Goal: Find specific page/section

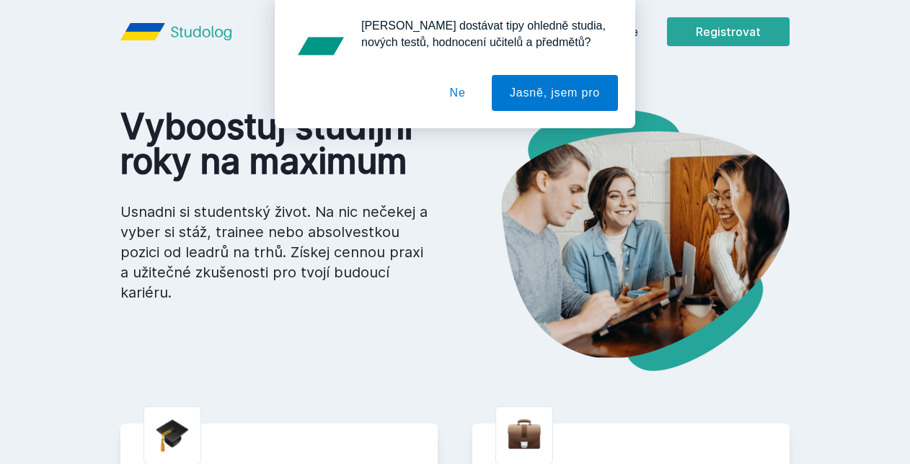
click at [464, 95] on button "Ne" at bounding box center [458, 93] width 52 height 36
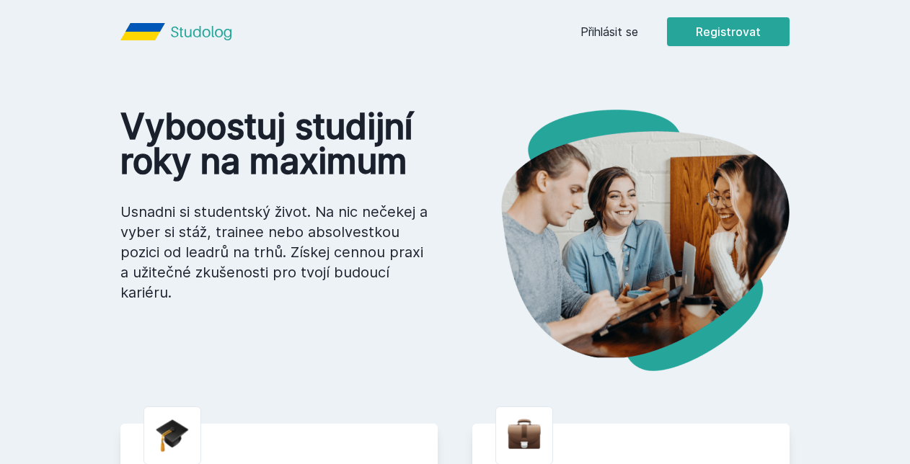
click at [623, 37] on link "Přihlásit se" at bounding box center [609, 31] width 58 height 17
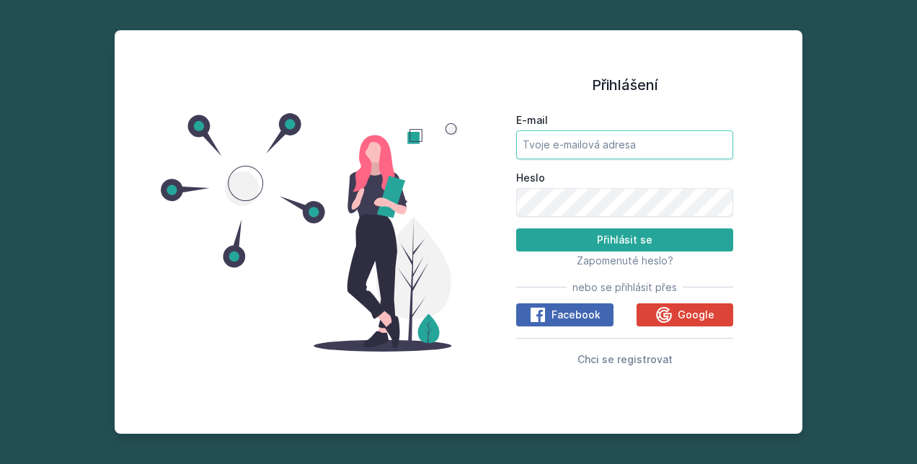
click at [595, 151] on input "E-mail" at bounding box center [624, 144] width 217 height 29
click at [0, 180] on html "Přihlášení E-mail Heslo Přihlásit se Zapomenuté heslo? nebo se přihlásit přes F…" at bounding box center [458, 232] width 917 height 464
click at [507, 143] on div "Přihlášení E-mail Heslo Přihlásit se Zapomenuté heslo? nebo se přihlásit přes F…" at bounding box center [624, 232] width 332 height 369
click at [525, 140] on input "E-mail" at bounding box center [624, 144] width 217 height 29
type input "[EMAIL_ADDRESS][DOMAIN_NAME]"
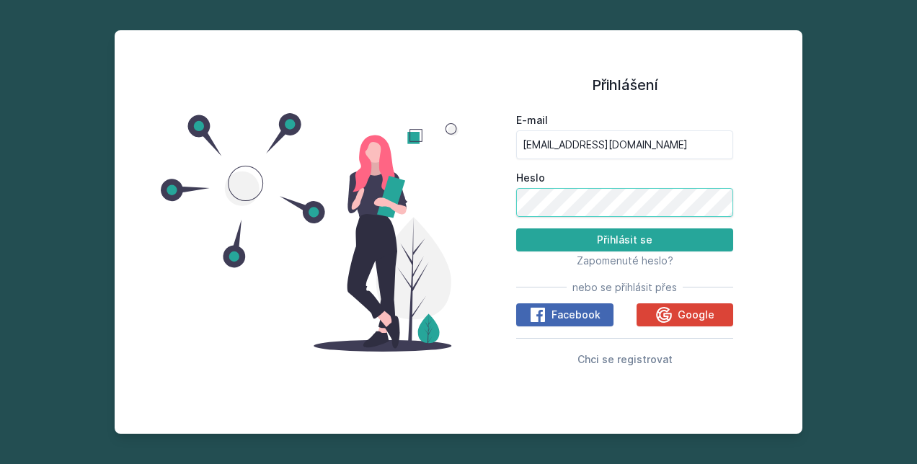
click at [516, 228] on button "Přihlásit se" at bounding box center [624, 239] width 217 height 23
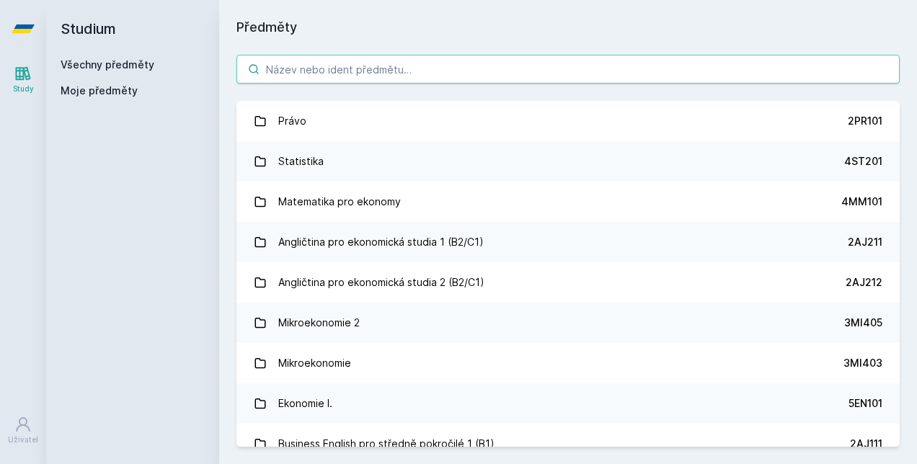
click at [353, 68] on input "search" at bounding box center [567, 69] width 663 height 29
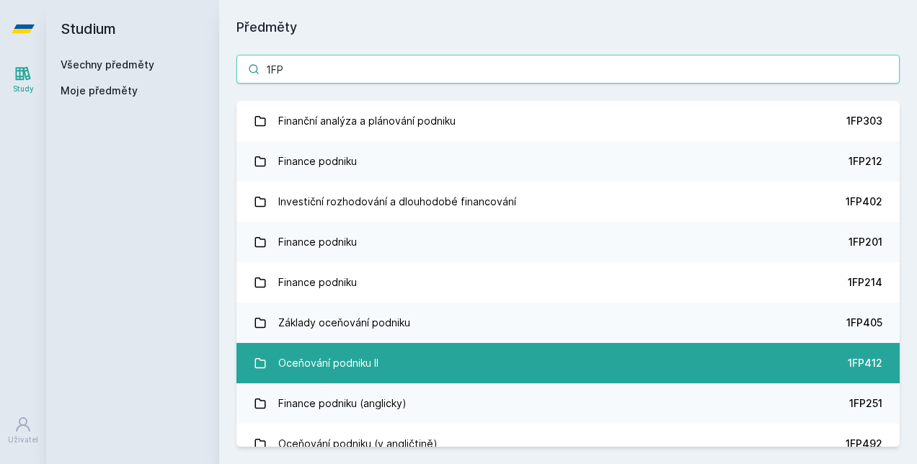
type input "1FP"
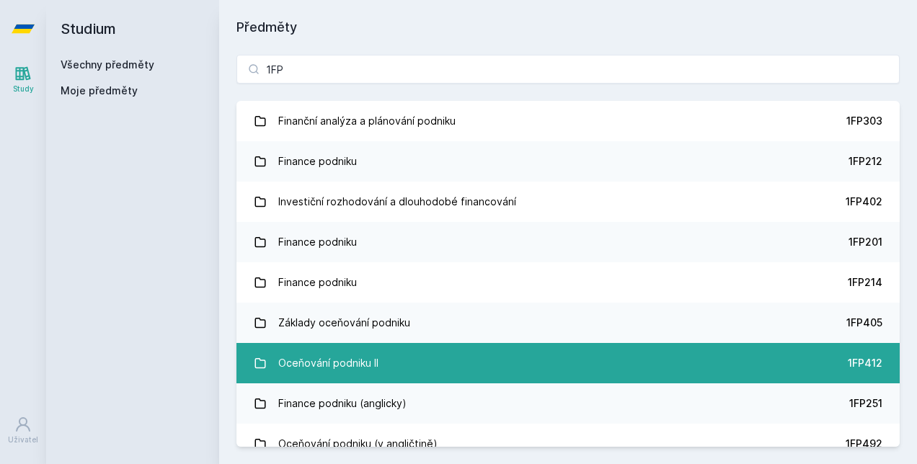
click at [465, 368] on link "Oceňování podniku II 1FP412" at bounding box center [567, 363] width 663 height 40
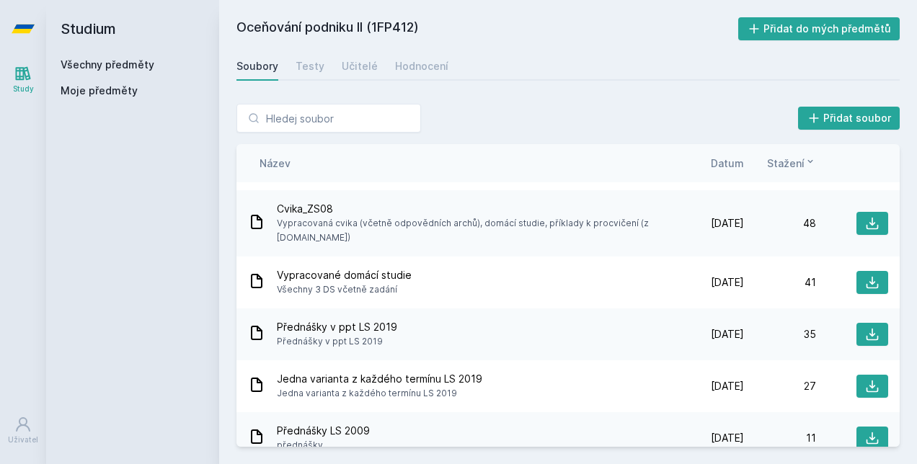
scroll to position [72, 0]
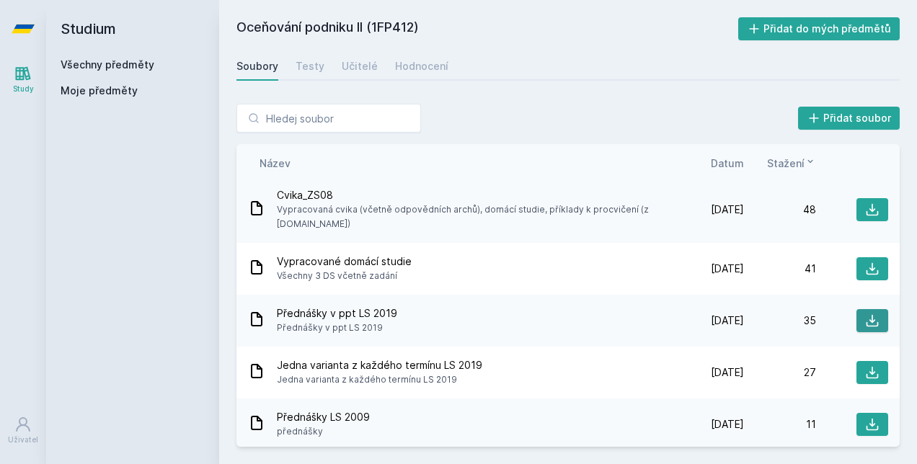
click at [869, 316] on icon at bounding box center [872, 321] width 14 height 14
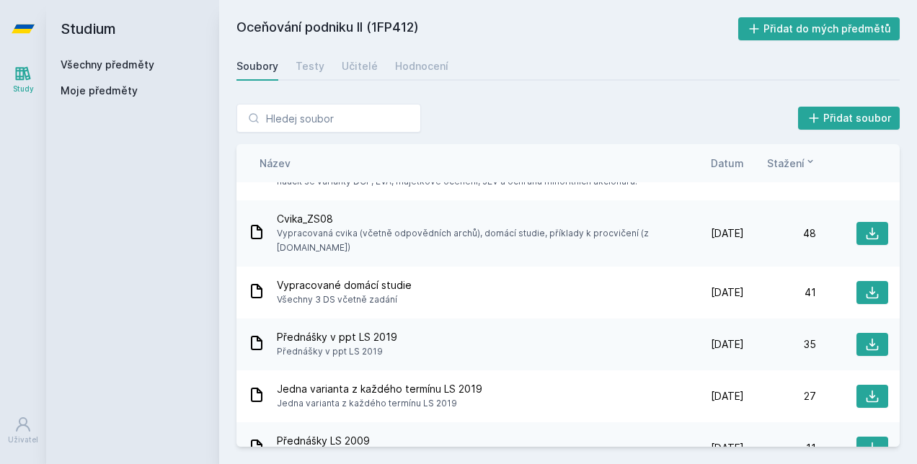
scroll to position [0, 0]
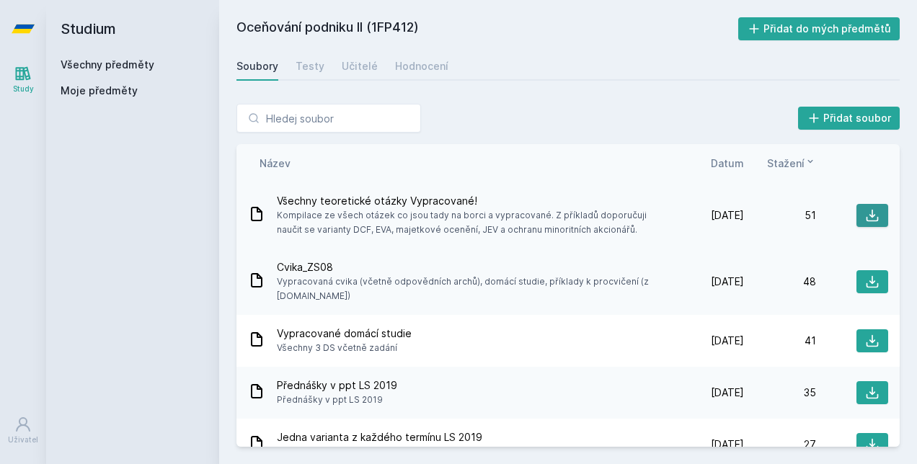
click at [861, 218] on button at bounding box center [872, 215] width 32 height 23
